Goal: Task Accomplishment & Management: Use online tool/utility

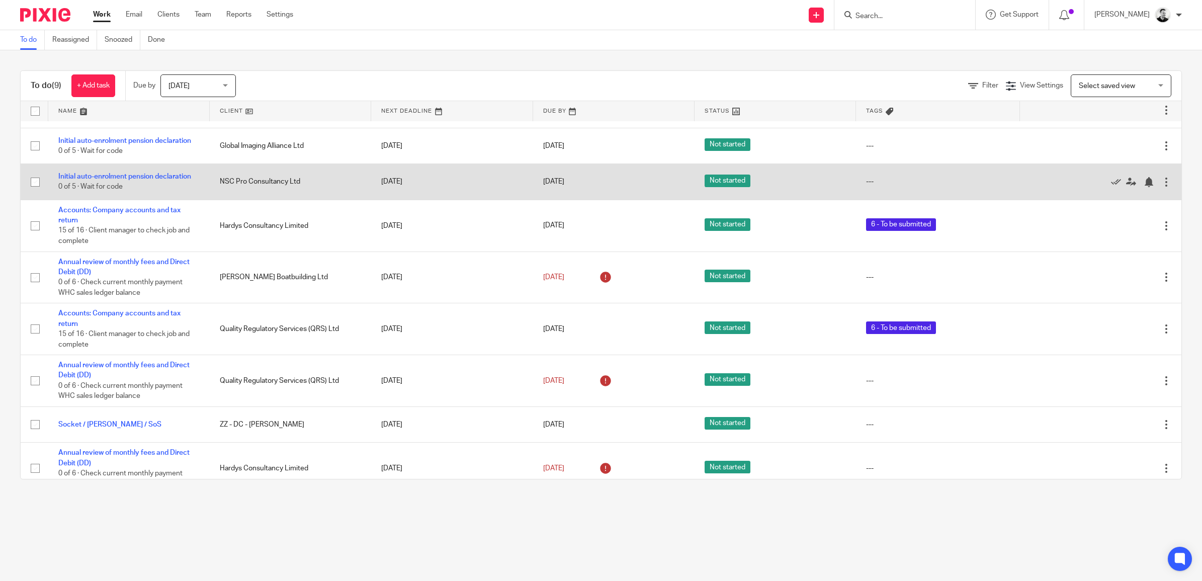
scroll to position [44, 0]
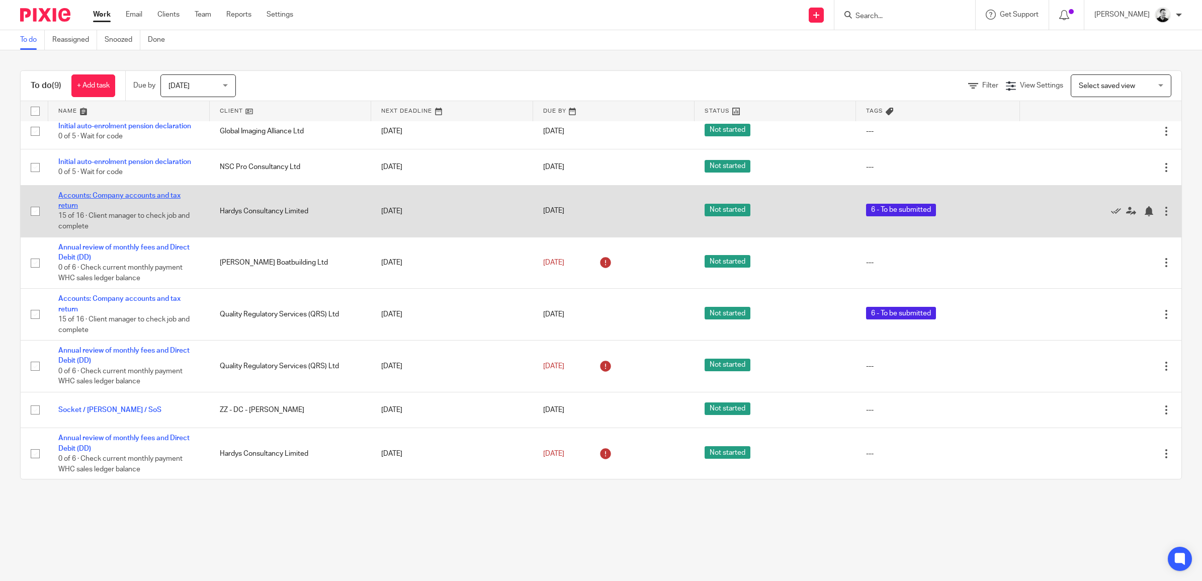
click at [142, 194] on link "Accounts: Company accounts and tax return" at bounding box center [119, 200] width 122 height 17
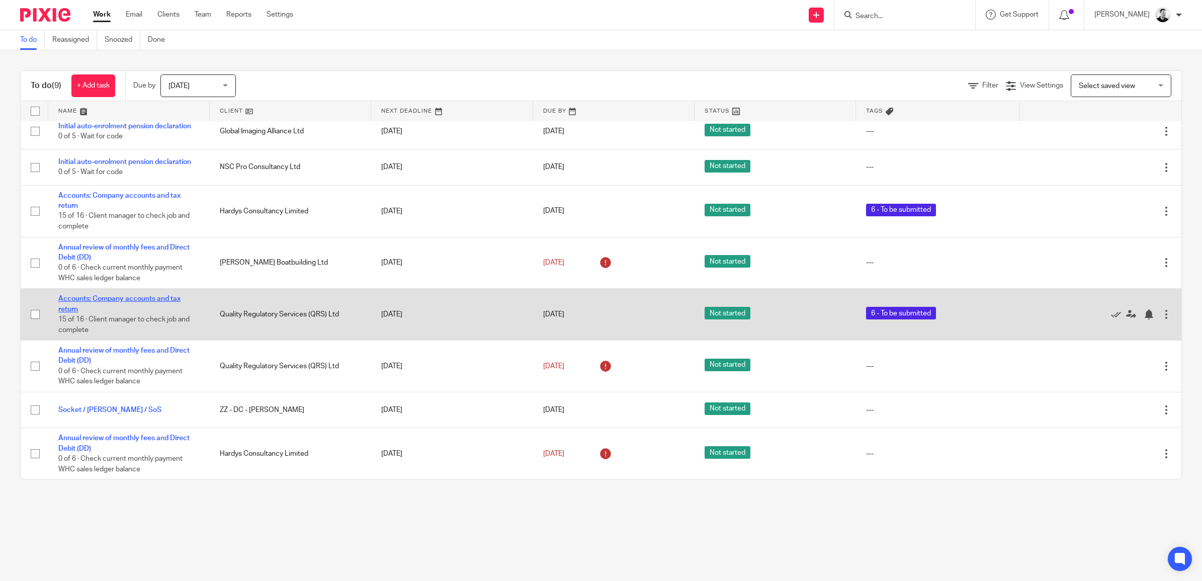
click at [141, 300] on link "Accounts: Company accounts and tax return" at bounding box center [119, 303] width 122 height 17
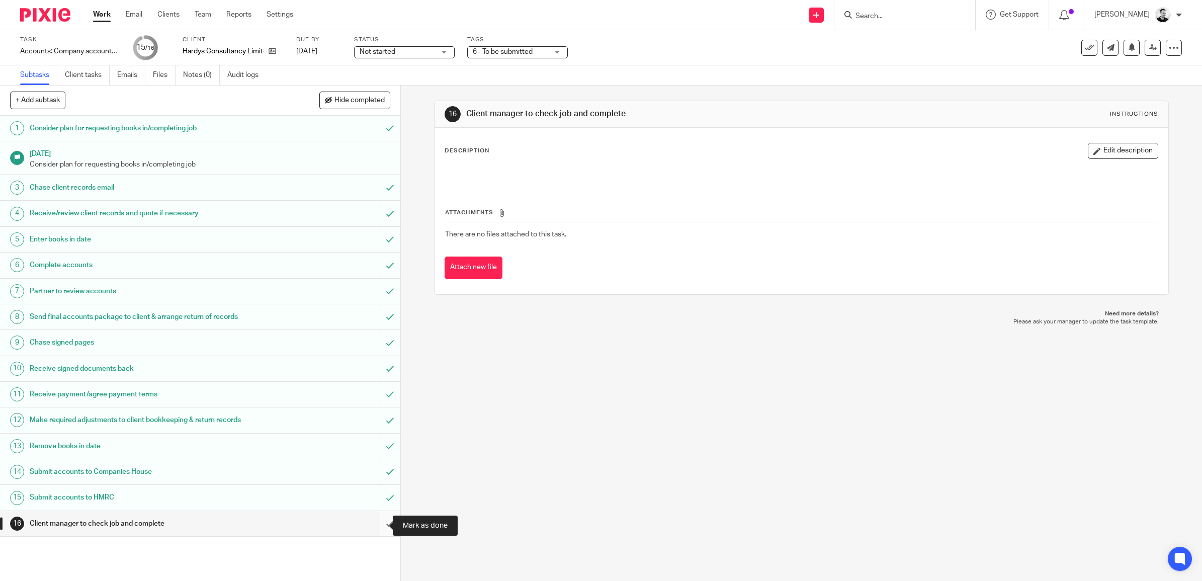
click at [377, 524] on input "submit" at bounding box center [200, 523] width 400 height 25
click at [371, 519] on input "submit" at bounding box center [200, 523] width 400 height 25
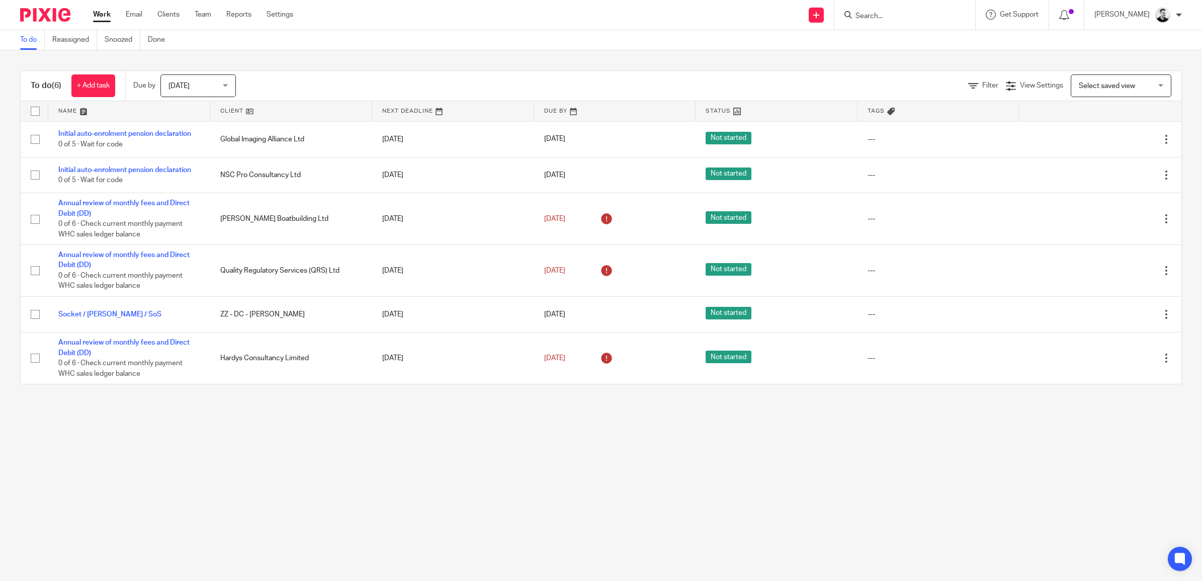
click at [197, 92] on span "[DATE]" at bounding box center [195, 85] width 53 height 21
click at [201, 190] on span "This month" at bounding box center [187, 189] width 35 height 7
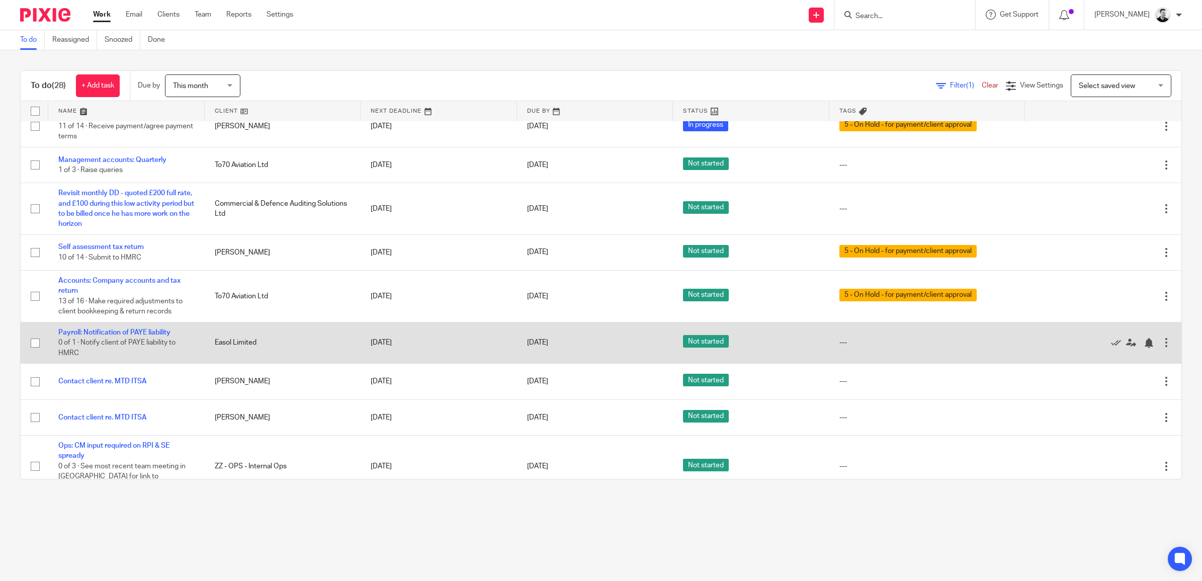
scroll to position [838, 0]
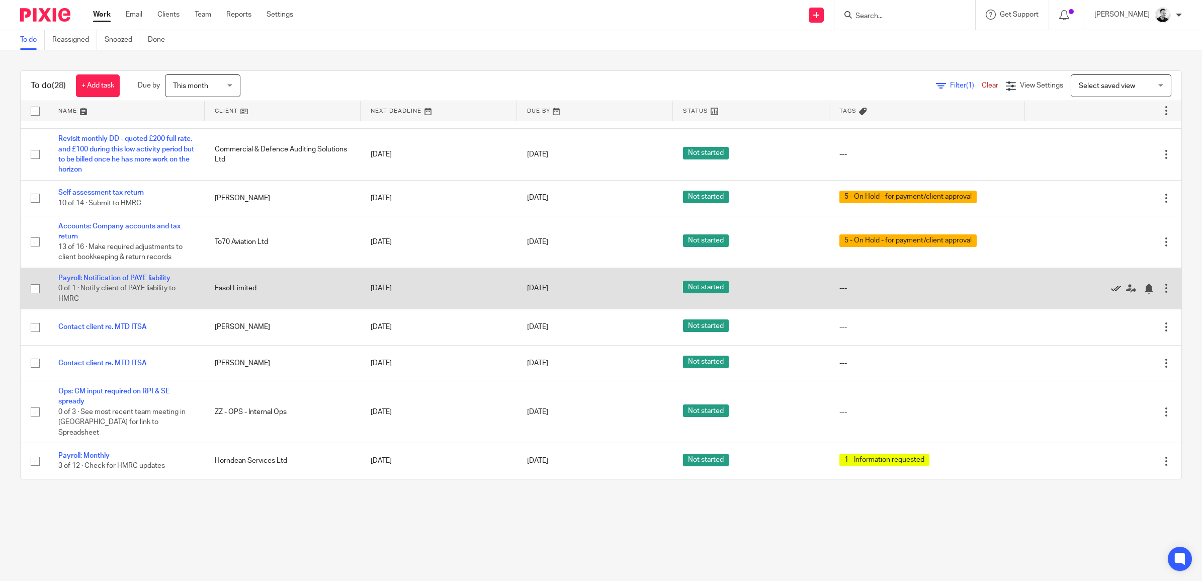
click at [1111, 294] on icon at bounding box center [1116, 289] width 10 height 10
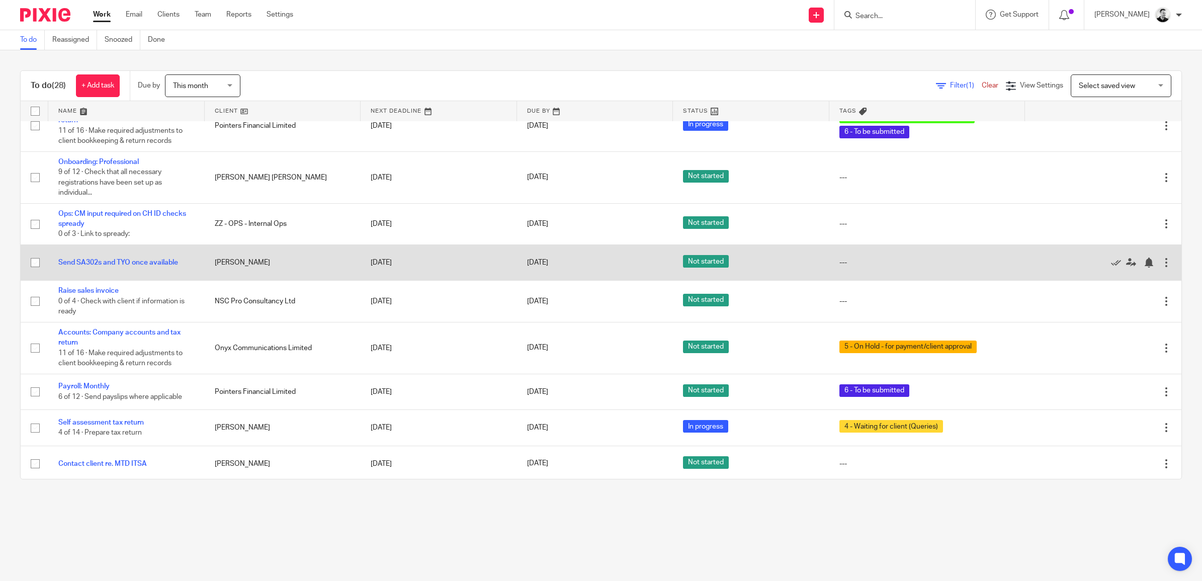
scroll to position [0, 0]
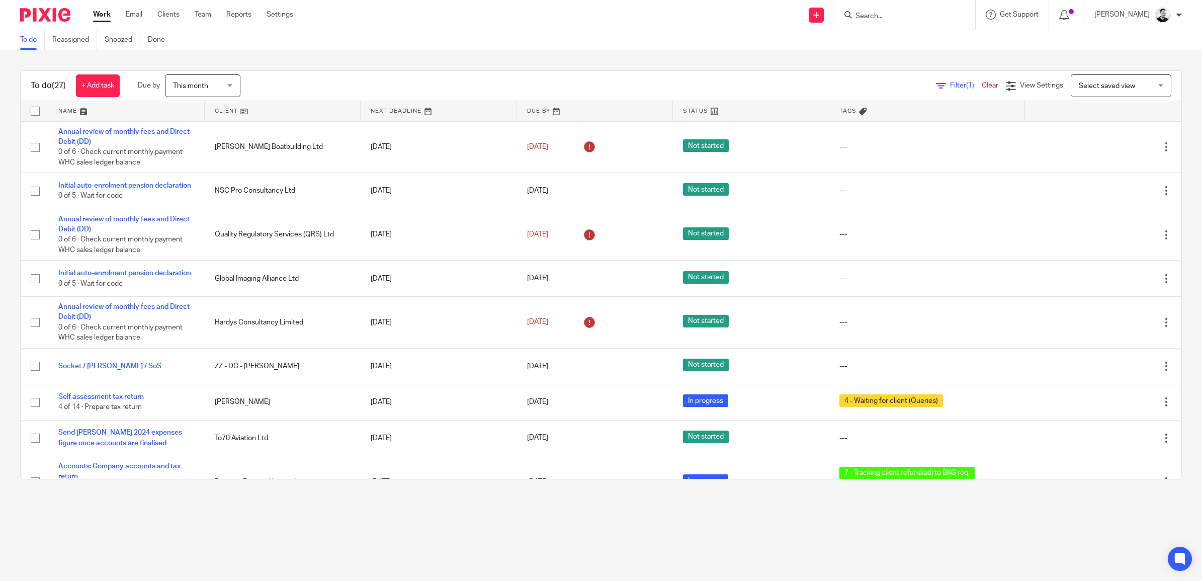
click at [200, 88] on span "This month" at bounding box center [190, 85] width 35 height 7
click at [207, 147] on li "This week" at bounding box center [205, 148] width 74 height 21
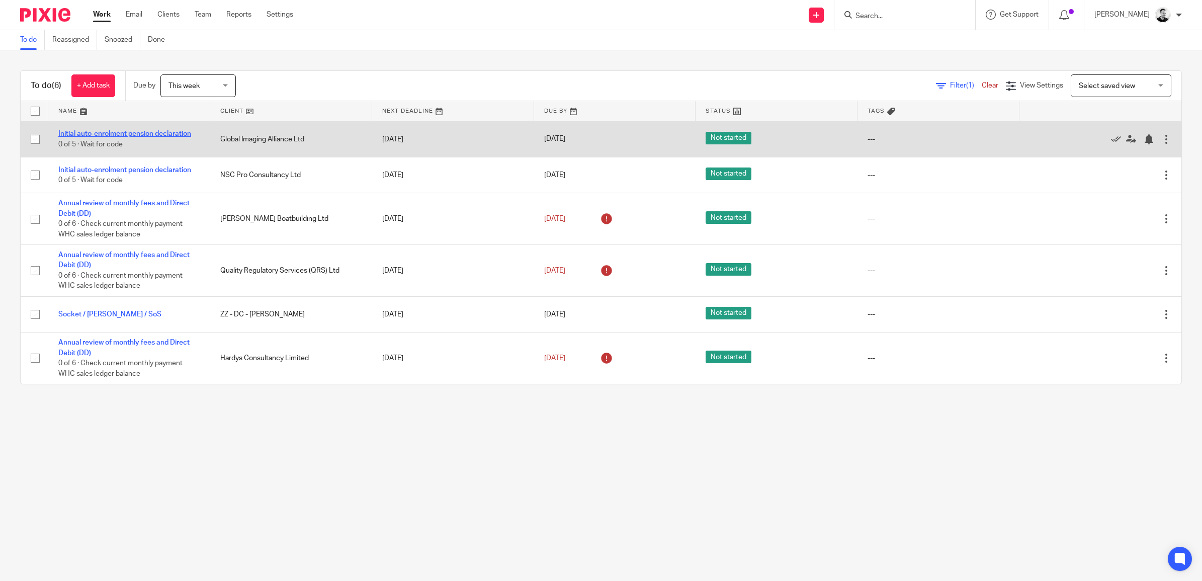
click at [167, 130] on link "Initial auto-enrolment pension declaration" at bounding box center [124, 133] width 133 height 7
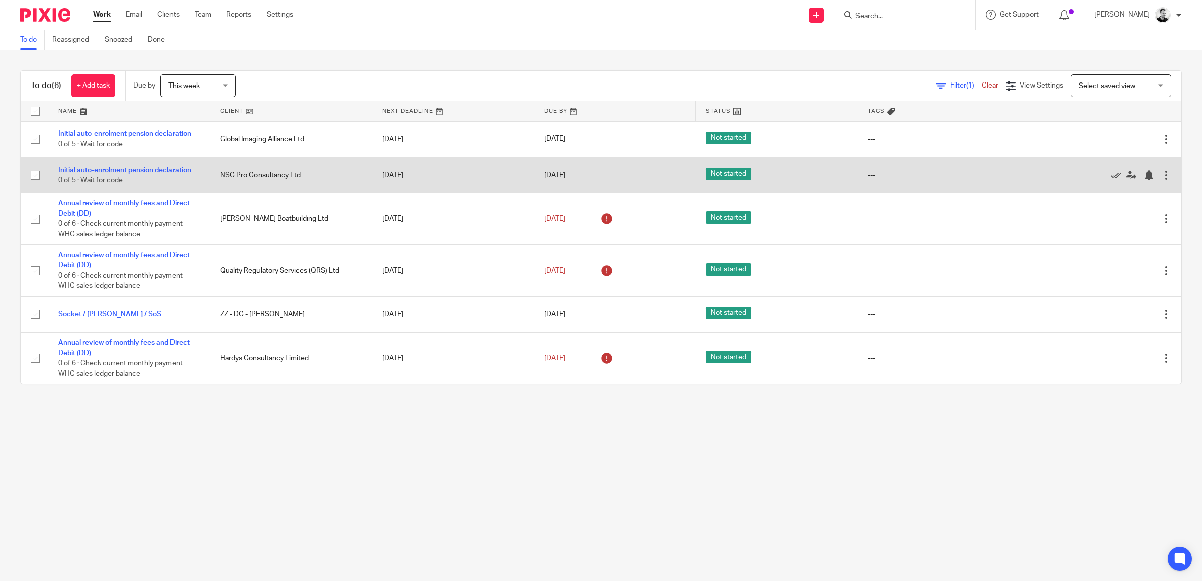
click at [133, 167] on link "Initial auto-enrolment pension declaration" at bounding box center [124, 170] width 133 height 7
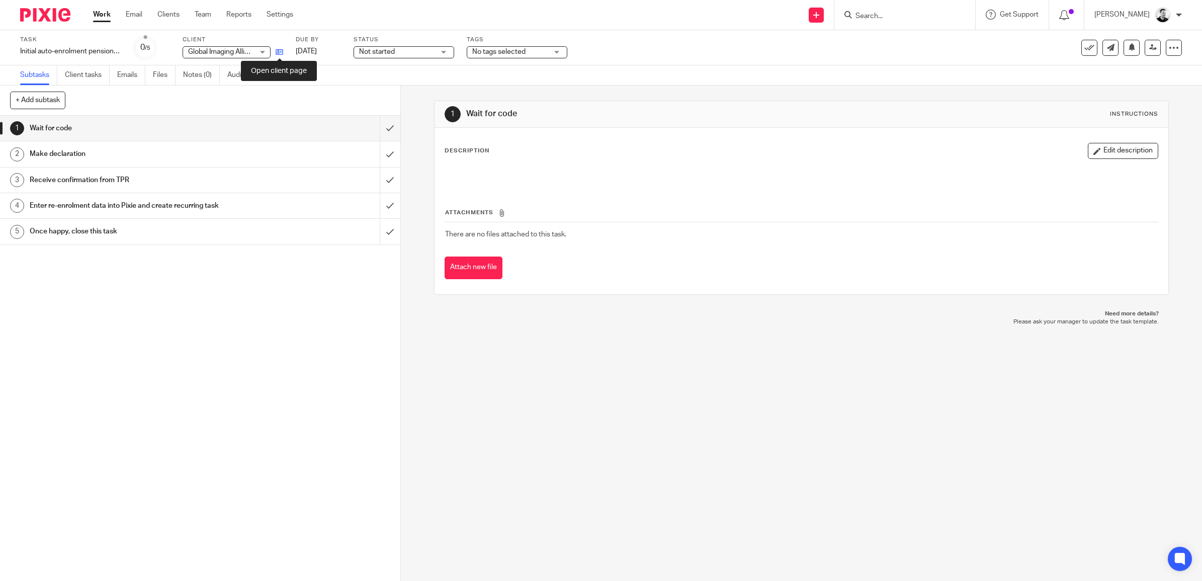
click at [281, 49] on icon at bounding box center [280, 52] width 8 height 8
click at [374, 130] on input "submit" at bounding box center [200, 128] width 400 height 25
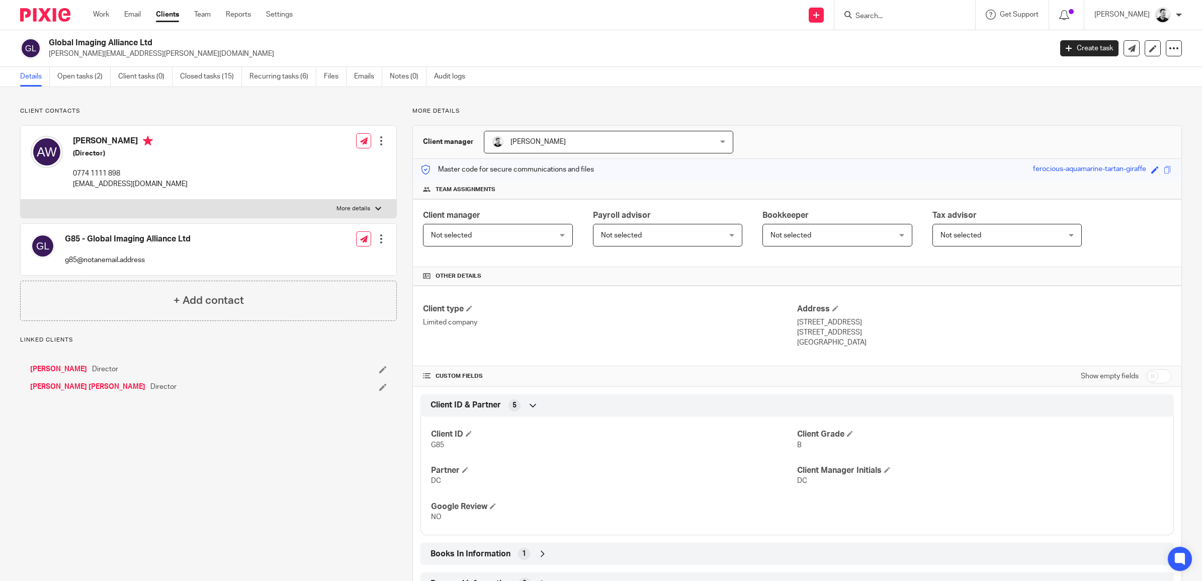
click at [1148, 376] on input "checkbox" at bounding box center [1159, 376] width 26 height 14
checkbox input "true"
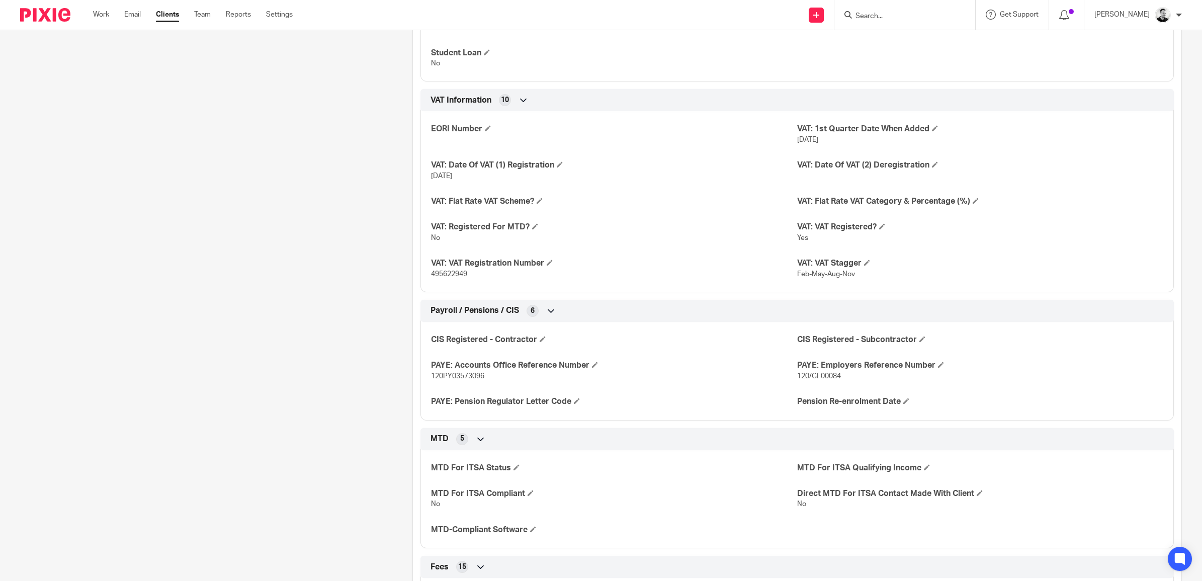
scroll to position [1446, 0]
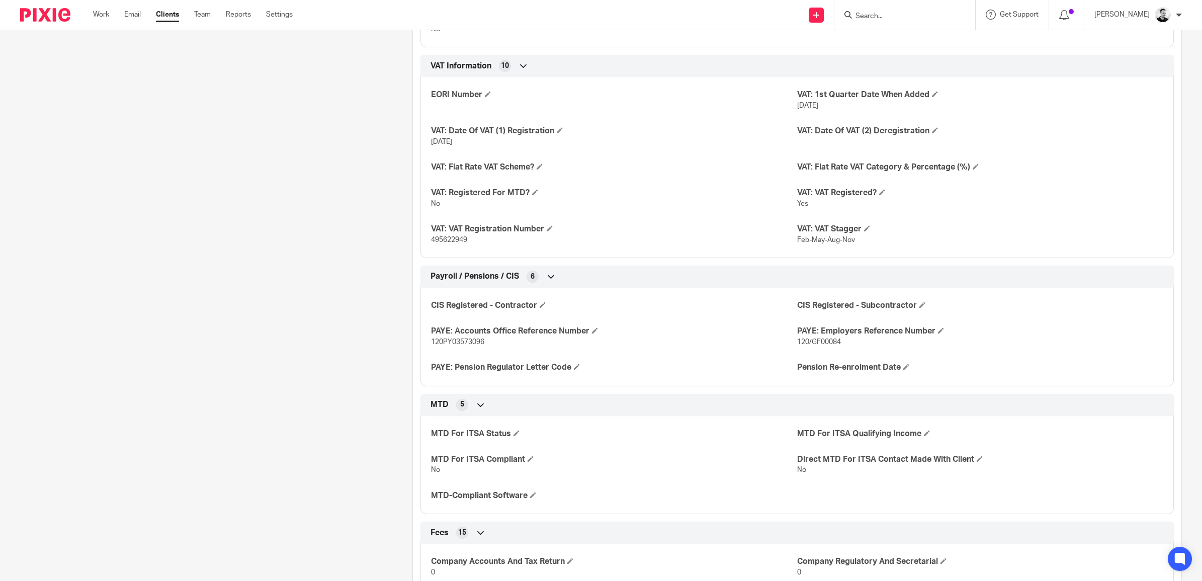
click at [806, 344] on span "120/GF00084" at bounding box center [819, 342] width 44 height 7
copy p "120/GF00084"
click at [456, 344] on span "120PY03573096" at bounding box center [457, 342] width 53 height 7
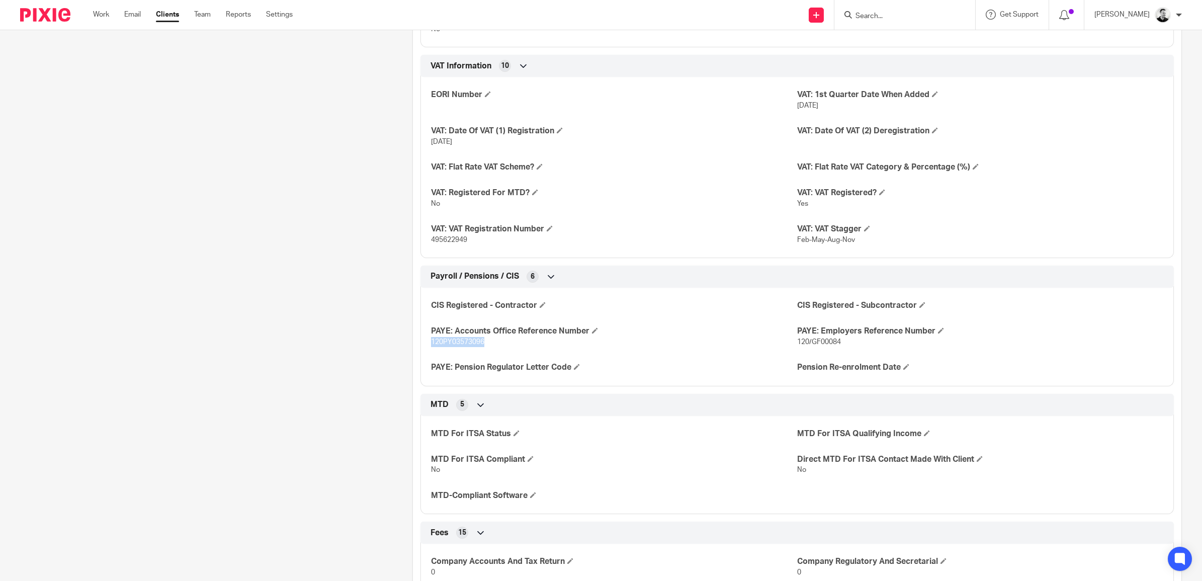
click at [456, 344] on span "120PY03573096" at bounding box center [457, 342] width 53 height 7
copy span "120PY03573096"
click at [576, 368] on span at bounding box center [577, 367] width 6 height 6
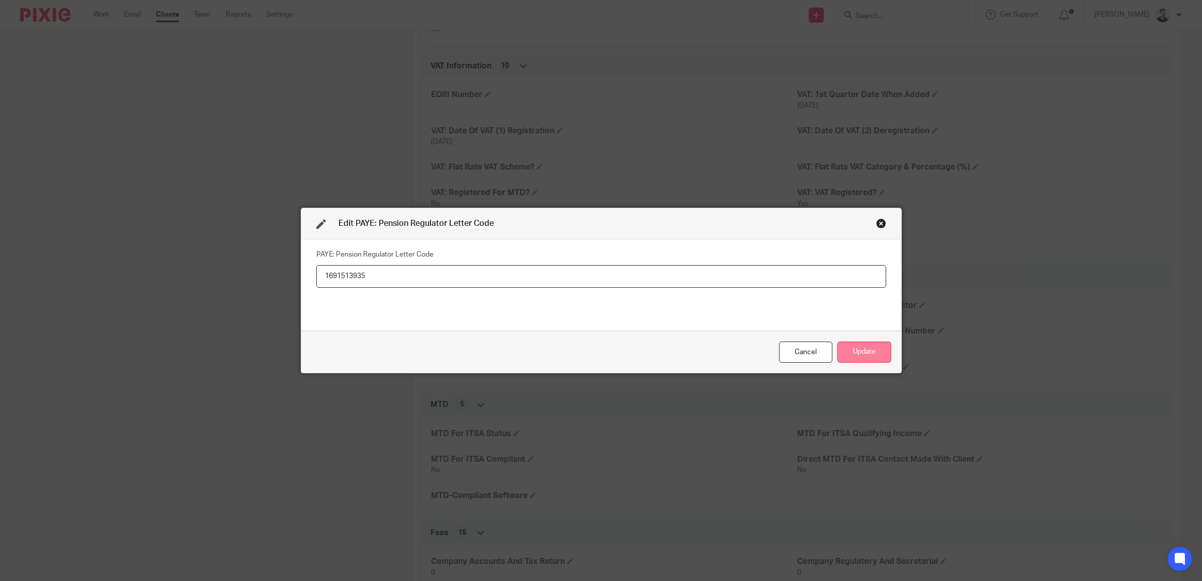
type input "1691513935"
click at [870, 351] on button "Update" at bounding box center [865, 353] width 54 height 22
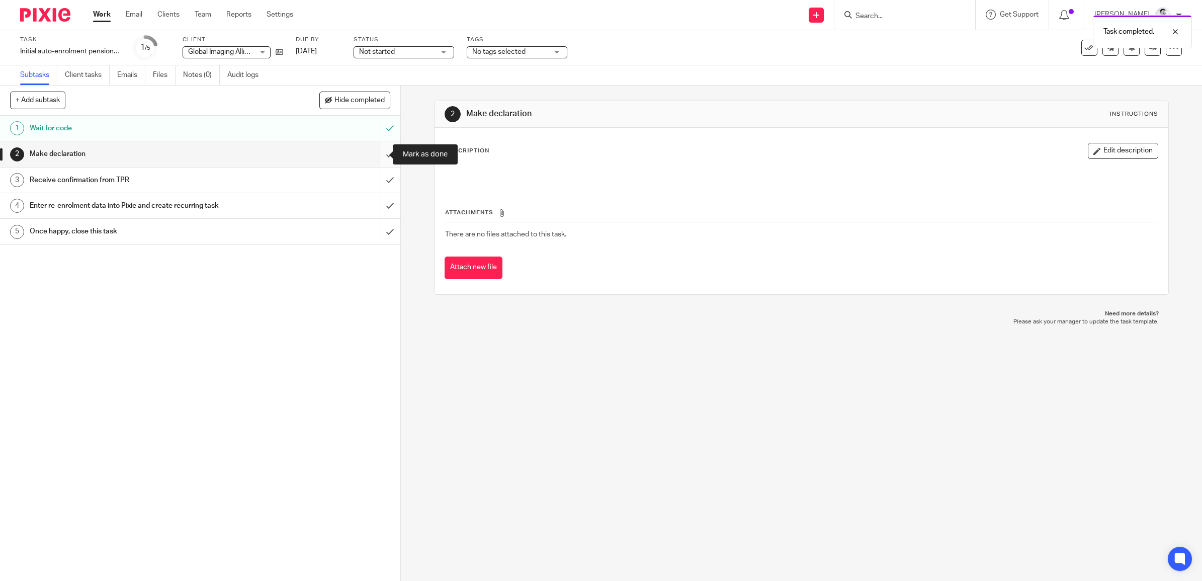
click at [376, 157] on input "submit" at bounding box center [200, 153] width 400 height 25
click at [375, 179] on input "submit" at bounding box center [200, 180] width 400 height 25
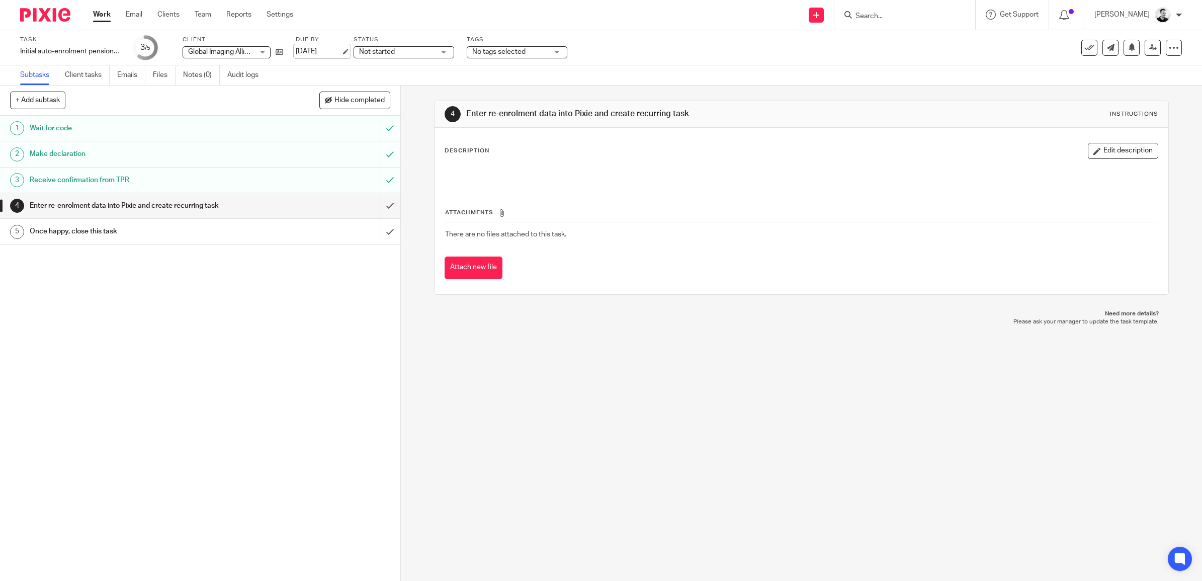
click at [318, 48] on link "[DATE]" at bounding box center [318, 51] width 45 height 11
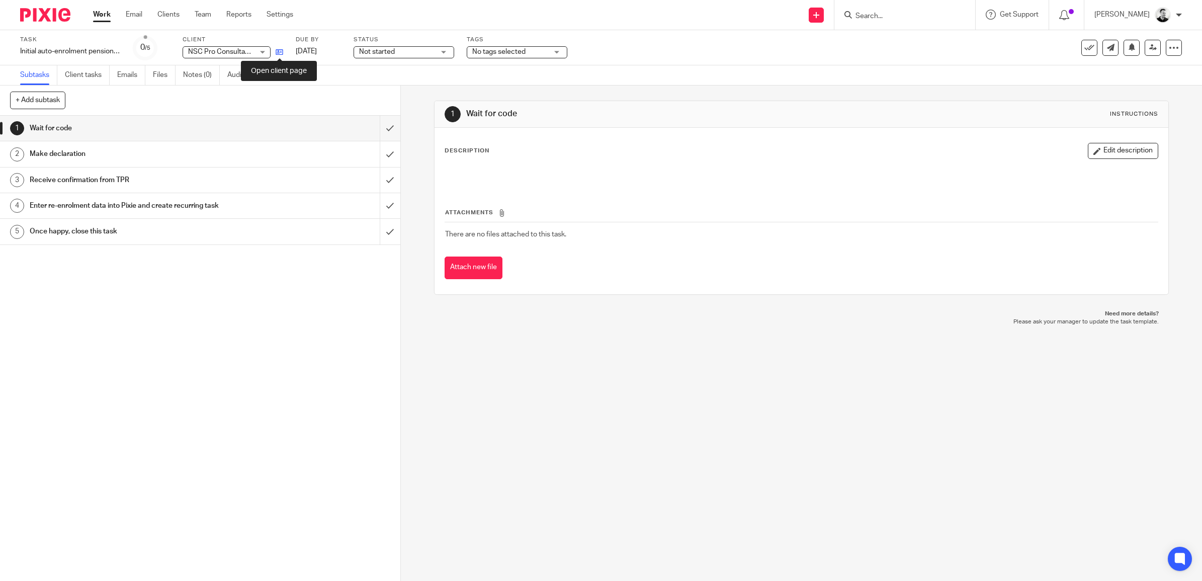
click at [277, 50] on icon at bounding box center [280, 52] width 8 height 8
click at [375, 127] on input "submit" at bounding box center [200, 128] width 400 height 25
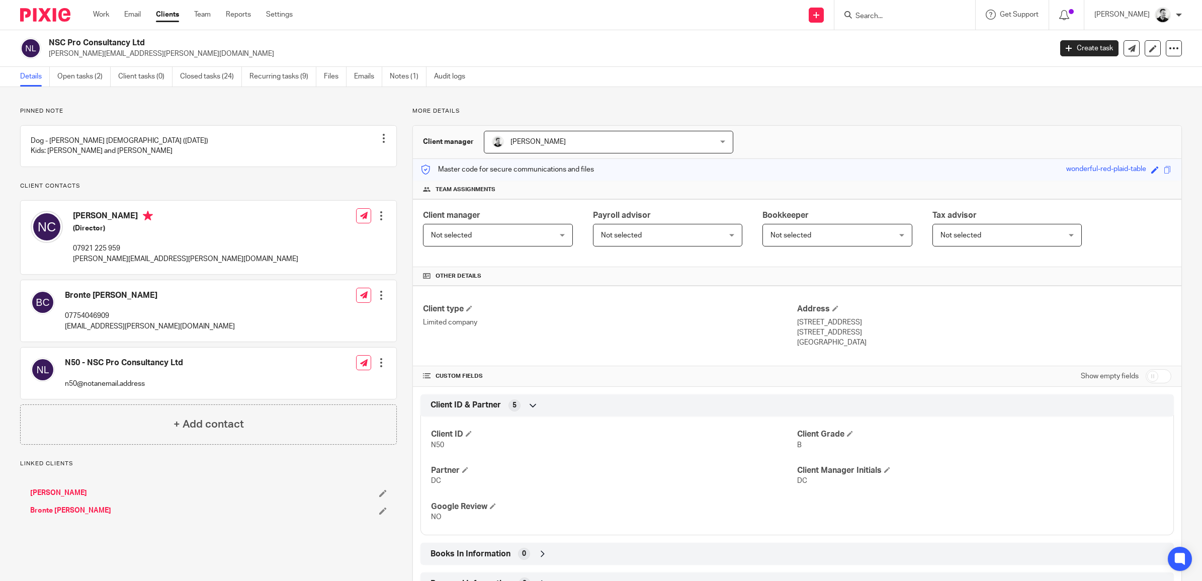
click at [1146, 380] on input "checkbox" at bounding box center [1159, 376] width 26 height 14
checkbox input "true"
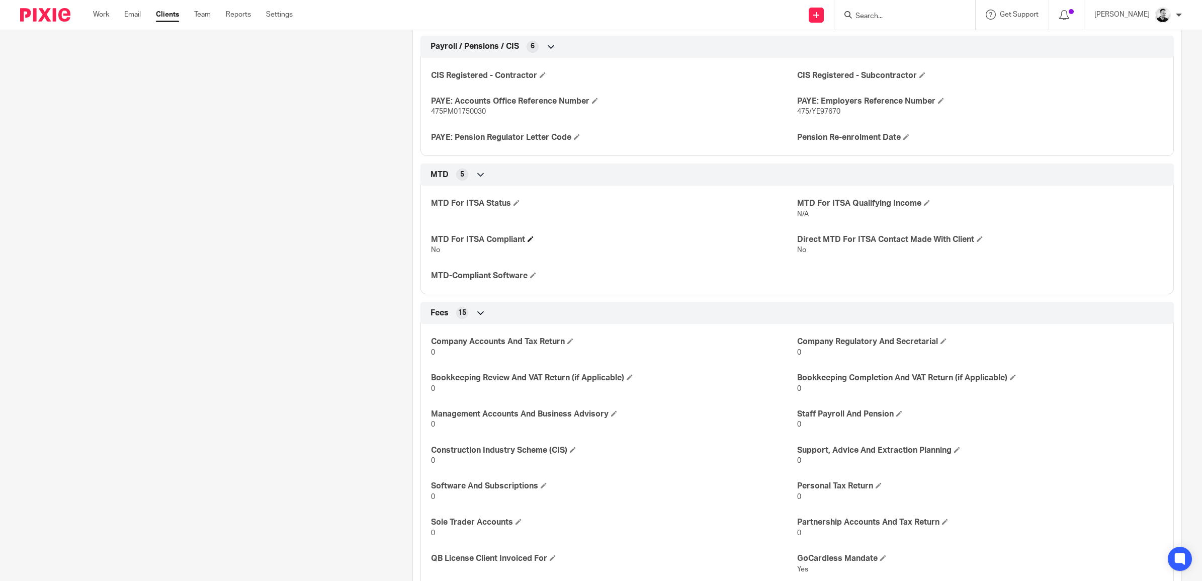
scroll to position [1572, 0]
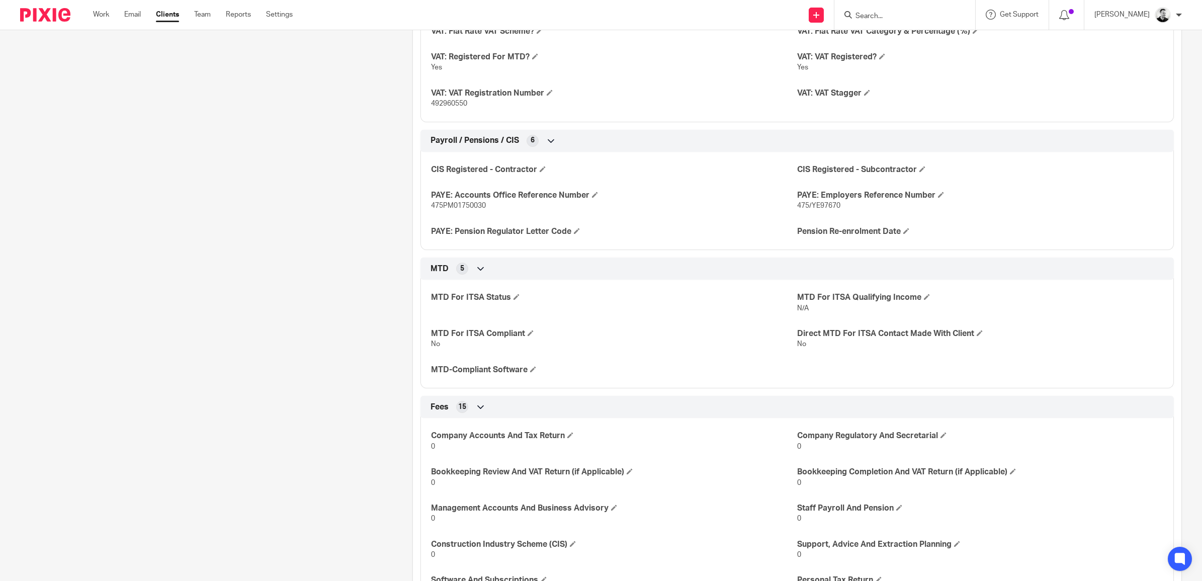
click at [460, 205] on span "475PM01750030" at bounding box center [458, 205] width 55 height 7
click at [459, 205] on span "475PM01750030" at bounding box center [458, 205] width 55 height 7
copy span "475PM01750030"
click at [802, 209] on span "475/YE97670" at bounding box center [818, 205] width 43 height 7
click at [801, 208] on span "475/YE97670" at bounding box center [818, 205] width 43 height 7
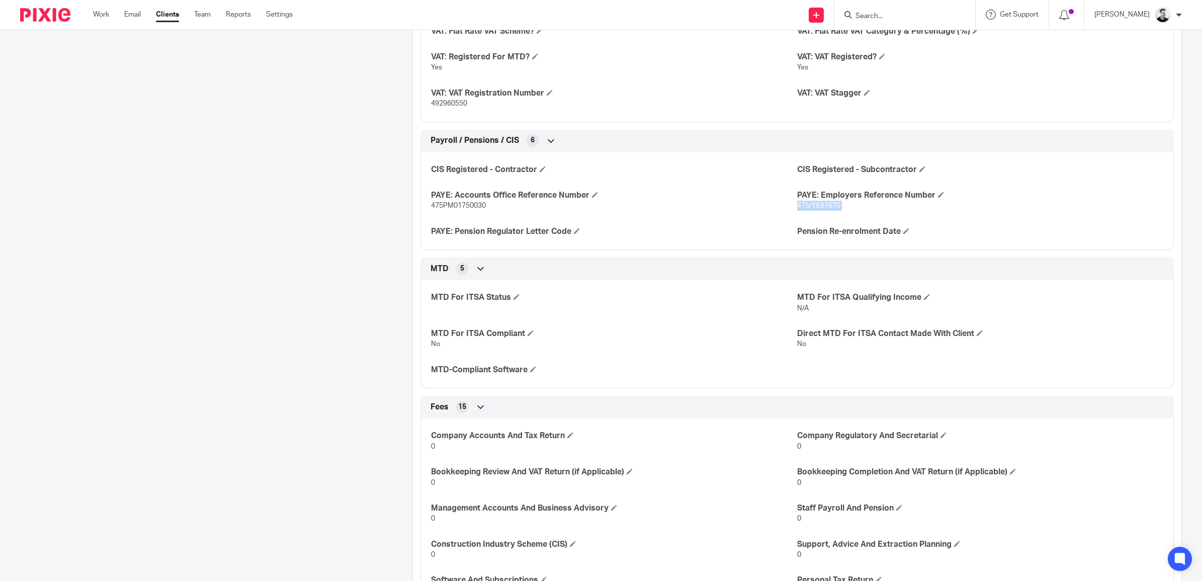
click at [801, 208] on span "475/YE97670" at bounding box center [818, 205] width 43 height 7
copy p "475/YE97670"
click at [576, 234] on span at bounding box center [577, 231] width 6 height 6
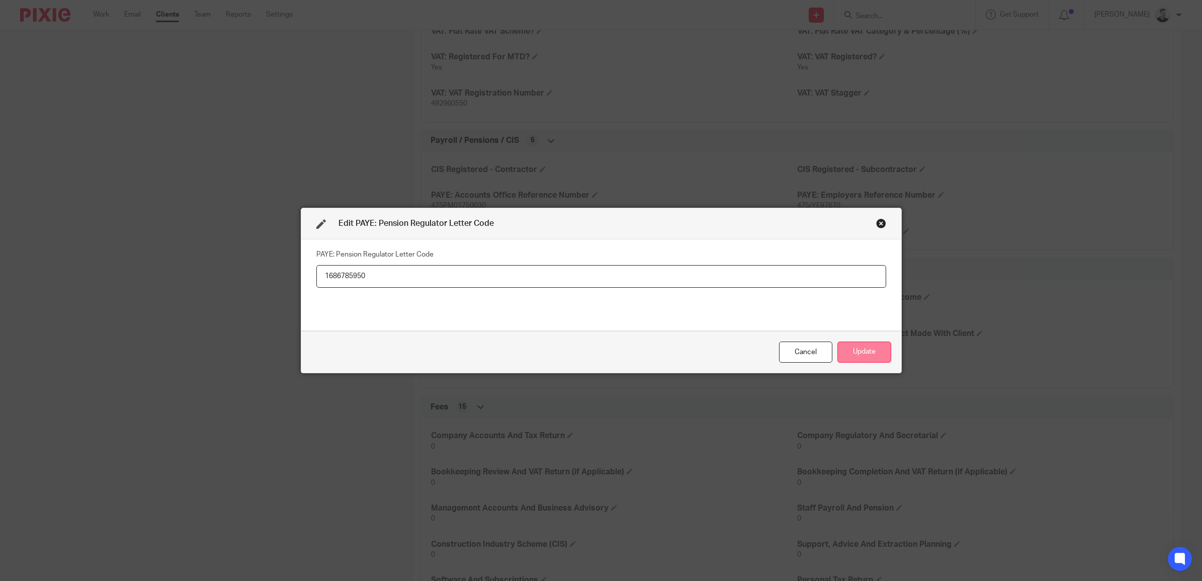
type input "1686785950"
click at [852, 348] on button "Update" at bounding box center [865, 353] width 54 height 22
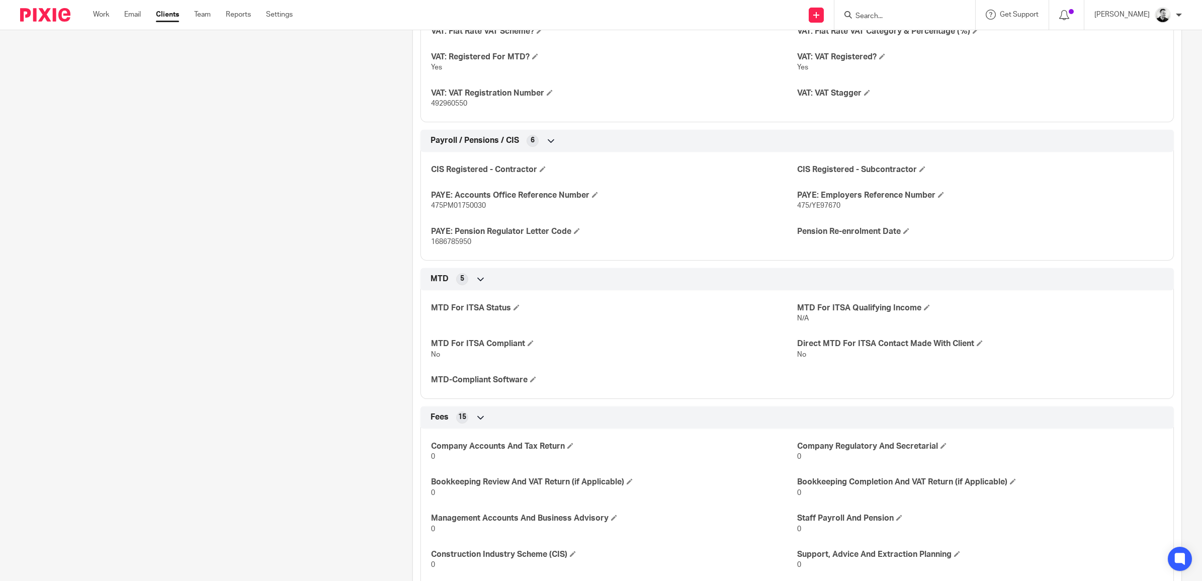
click at [810, 207] on span "475/YE97670" at bounding box center [818, 205] width 43 height 7
copy p "475/YE97670"
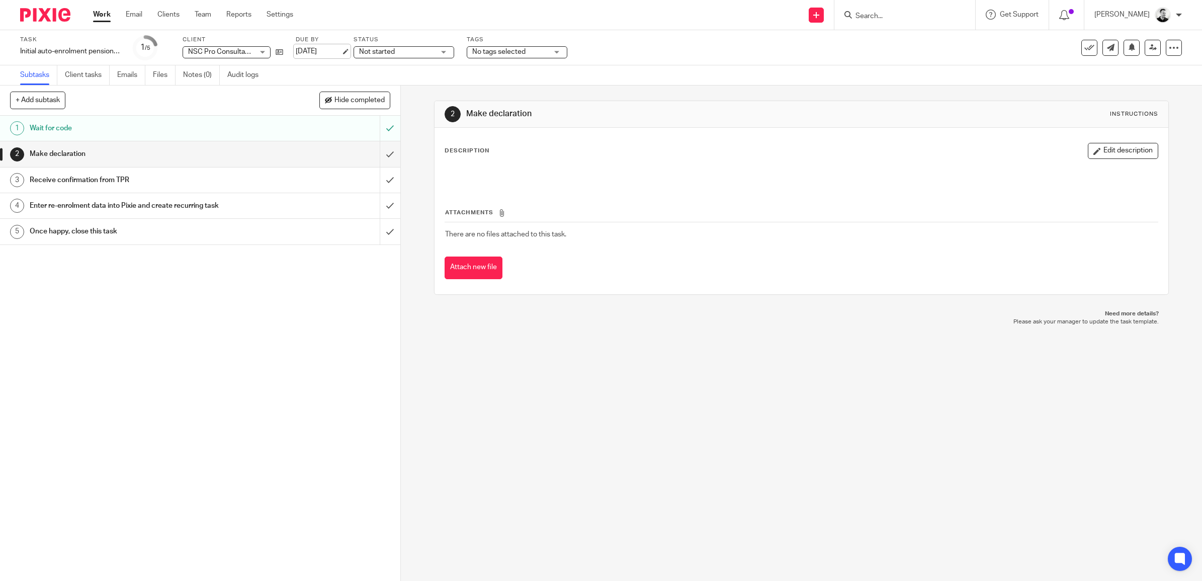
click at [328, 51] on link "[DATE]" at bounding box center [318, 51] width 45 height 11
